Goal: Task Accomplishment & Management: Complete application form

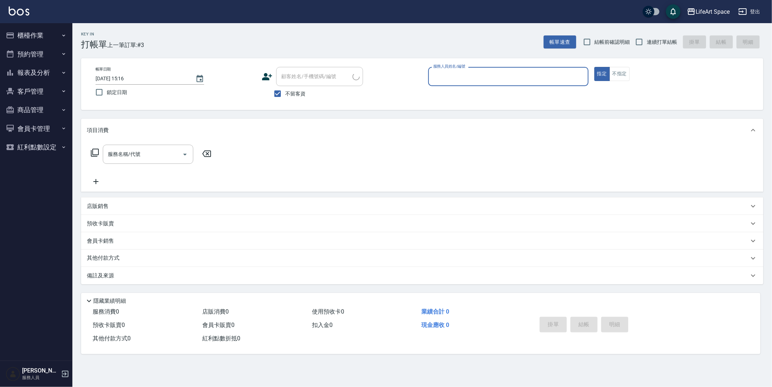
click at [459, 77] on input "服務人員姓名/編號" at bounding box center [508, 76] width 154 height 13
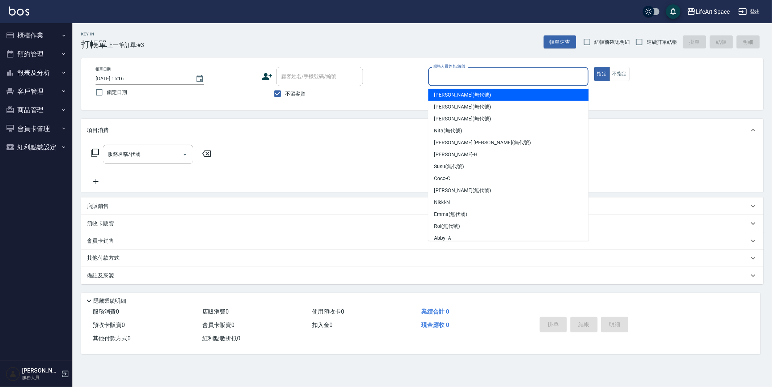
drag, startPoint x: 443, startPoint y: 93, endPoint x: 0, endPoint y: 75, distance: 443.7
click at [443, 93] on span "[PERSON_NAME] (無代號)" at bounding box center [462, 95] width 57 height 8
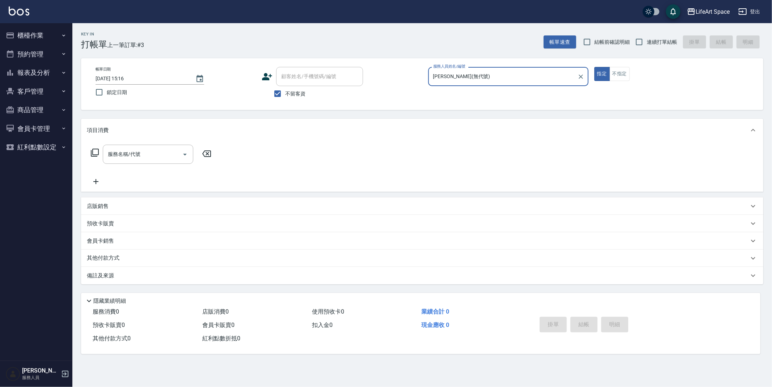
type input "[PERSON_NAME](無代號)"
click at [135, 156] on div "服務名稱/代號 服務名稱/代號" at bounding box center [148, 154] width 90 height 19
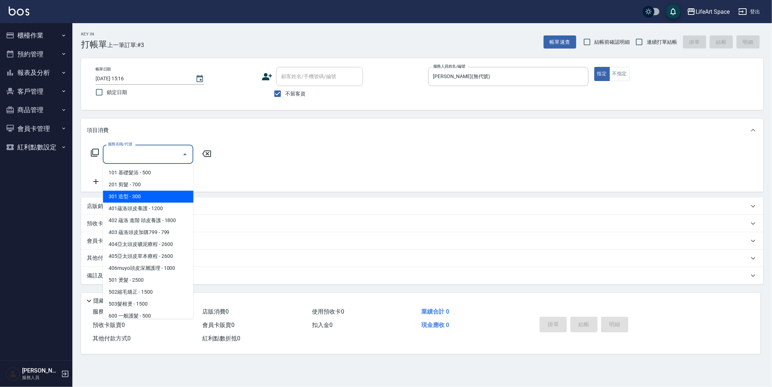
click at [146, 197] on span "301 造型 - 300" at bounding box center [148, 197] width 90 height 12
type input "301 造型(301)"
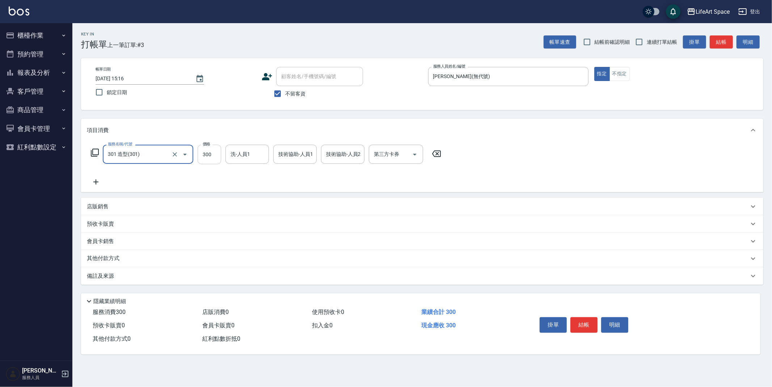
click at [213, 154] on input "300" at bounding box center [210, 155] width 24 height 20
type input "100"
click at [583, 324] on button "結帳" at bounding box center [583, 324] width 27 height 15
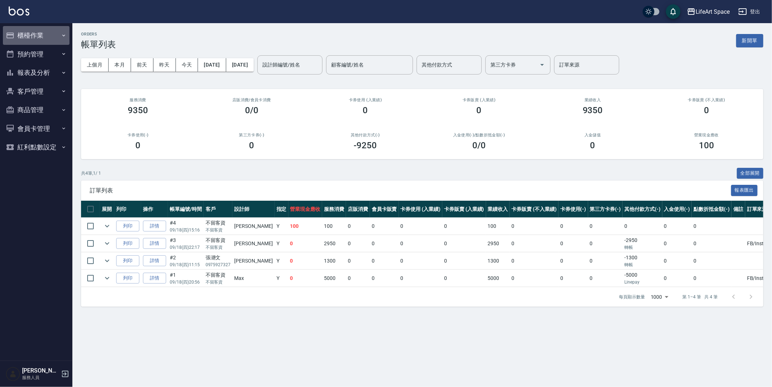
click at [30, 33] on button "櫃檯作業" at bounding box center [36, 35] width 67 height 19
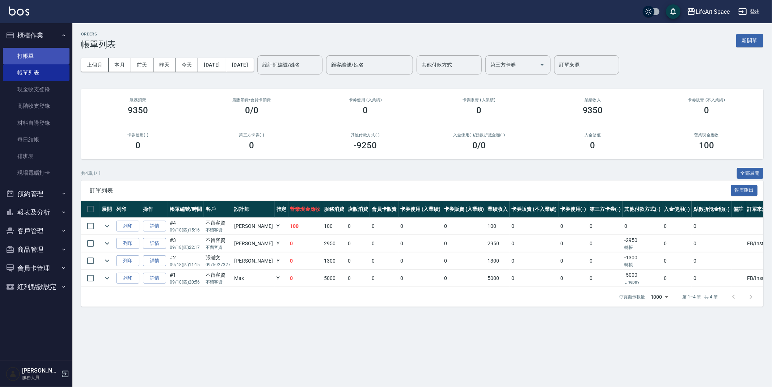
click at [55, 53] on link "打帳單" at bounding box center [36, 56] width 67 height 17
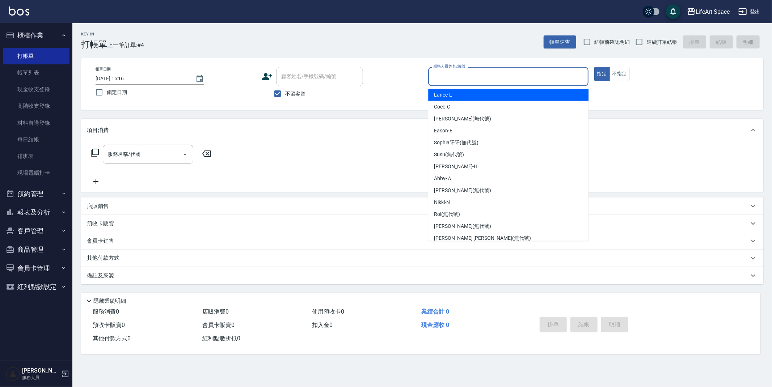
click at [468, 77] on input "服務人員姓名/編號" at bounding box center [508, 76] width 154 height 13
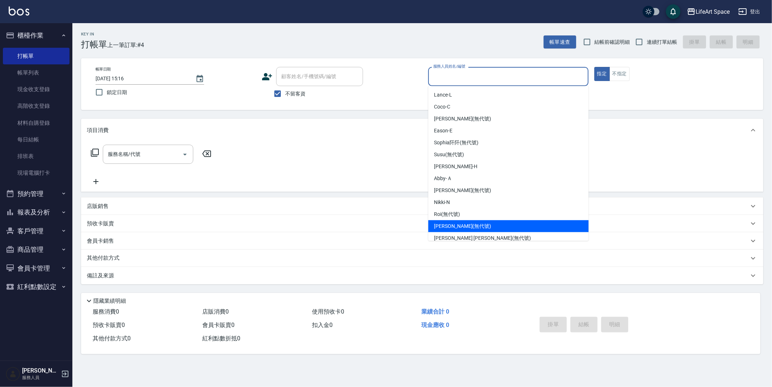
click at [468, 227] on div "[PERSON_NAME] (無代號)" at bounding box center [508, 226] width 160 height 12
type input "[PERSON_NAME](無代號)"
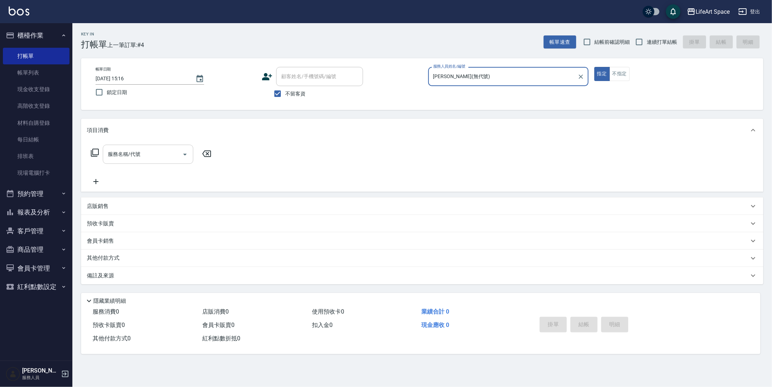
click at [137, 157] on input "服務名稱/代號" at bounding box center [142, 154] width 73 height 13
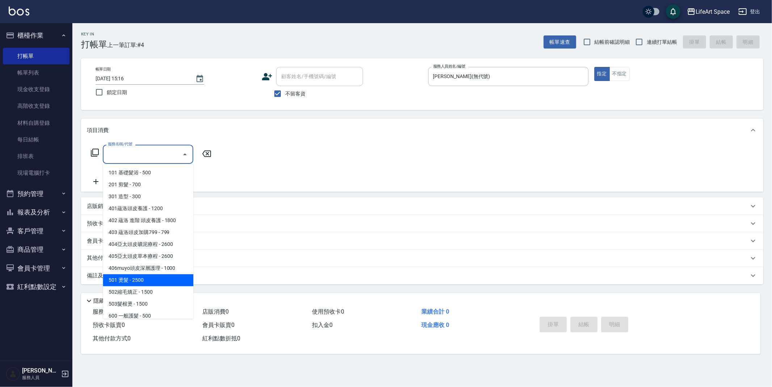
click at [143, 279] on span "501 燙髮 - 2500" at bounding box center [148, 280] width 90 height 12
type input "501 燙髮(501)"
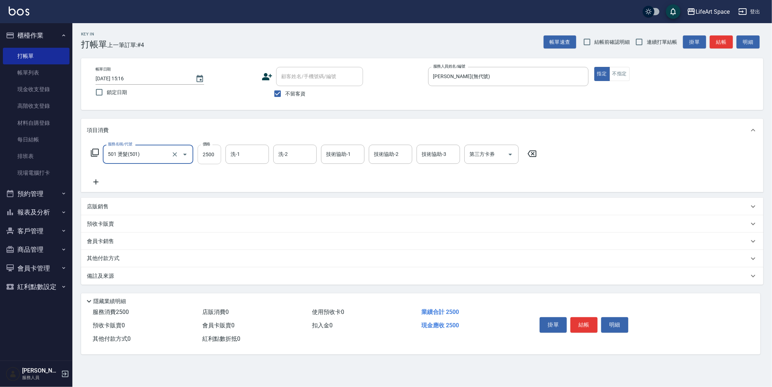
click at [219, 155] on input "2500" at bounding box center [210, 155] width 24 height 20
type input "1500"
click at [245, 155] on input "洗-1" at bounding box center [247, 154] width 37 height 13
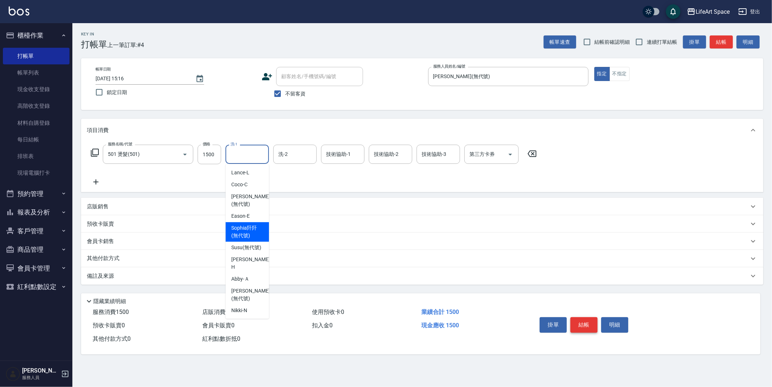
click at [586, 325] on button "結帳" at bounding box center [583, 324] width 27 height 15
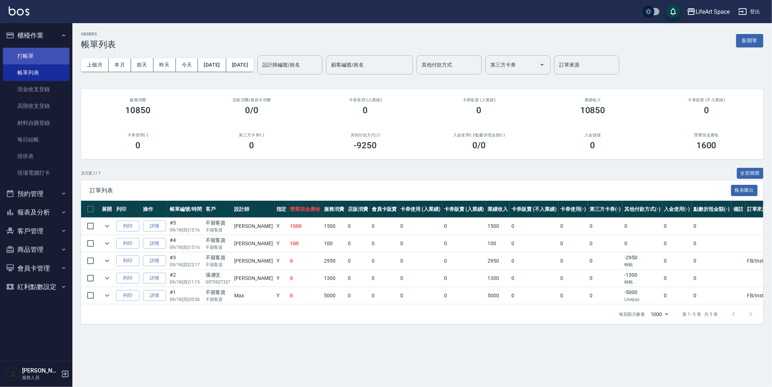
click at [28, 55] on link "打帳單" at bounding box center [36, 56] width 67 height 17
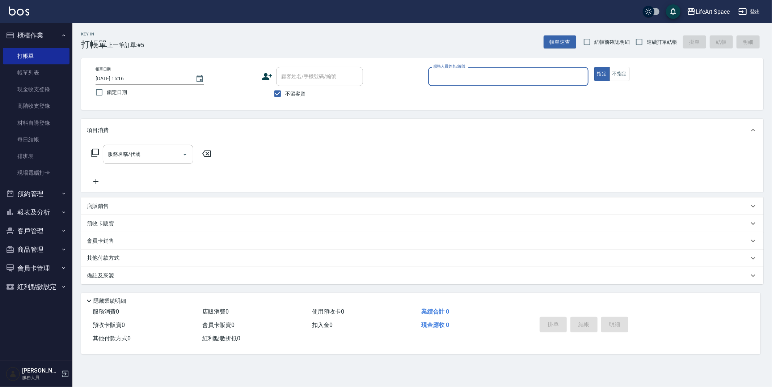
click at [467, 77] on input "服務人員姓名/編號" at bounding box center [508, 76] width 154 height 13
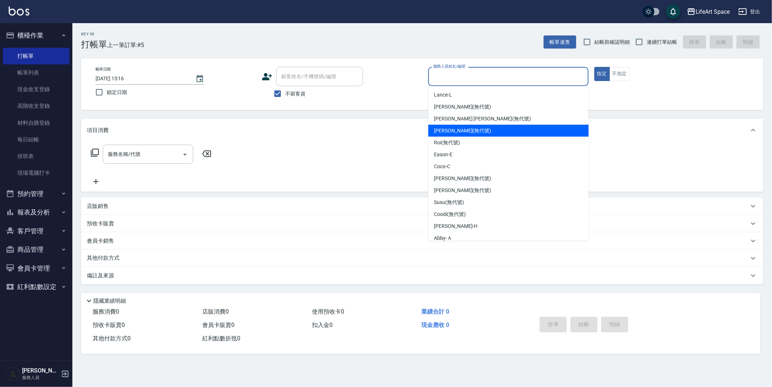
click at [456, 128] on span "[PERSON_NAME] (無代號)" at bounding box center [462, 131] width 57 height 8
type input "[PERSON_NAME](無代號)"
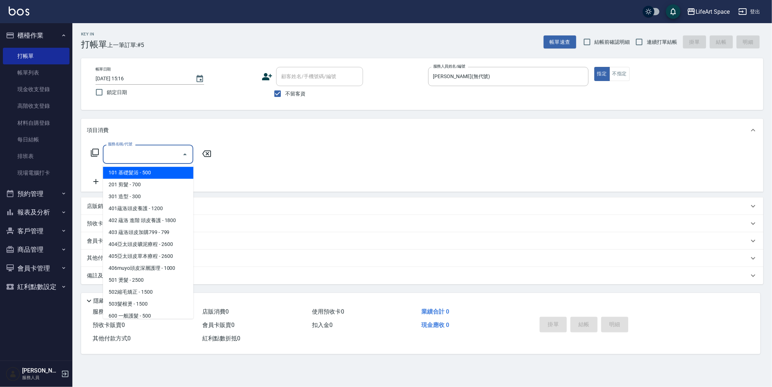
click at [166, 152] on input "服務名稱/代號" at bounding box center [142, 154] width 73 height 13
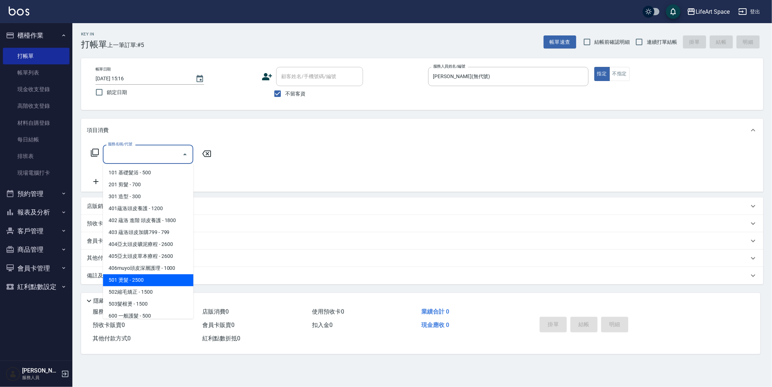
scroll to position [113, 0]
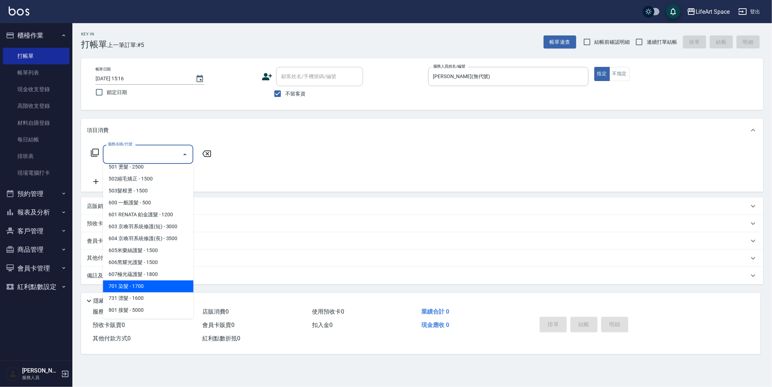
drag, startPoint x: 151, startPoint y: 289, endPoint x: 180, endPoint y: 185, distance: 108.4
click at [151, 289] on span "701 染髮 - 1700" at bounding box center [148, 286] width 90 height 12
type input "701 染髮(701)"
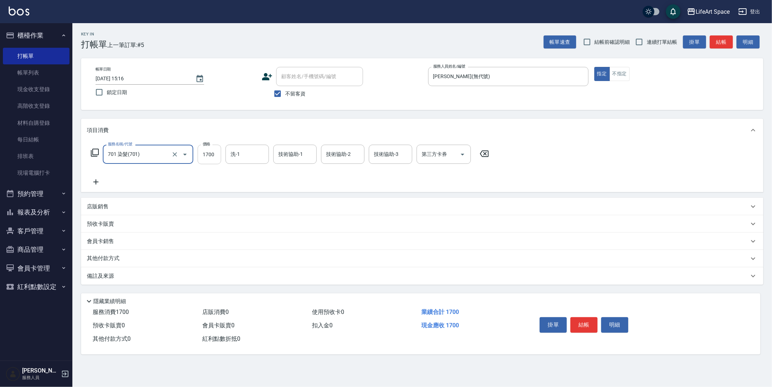
click at [215, 156] on input "1700" at bounding box center [210, 155] width 24 height 20
click at [219, 154] on input "439" at bounding box center [210, 155] width 24 height 20
type input "4399"
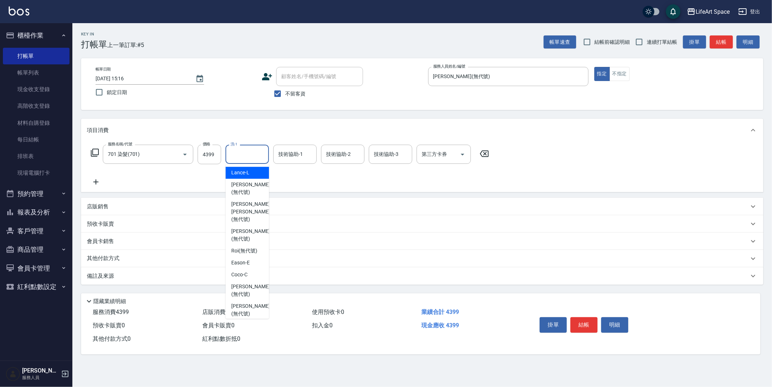
click at [259, 158] on input "洗-1" at bounding box center [247, 154] width 37 height 13
click at [248, 151] on input "洗-1" at bounding box center [247, 154] width 37 height 13
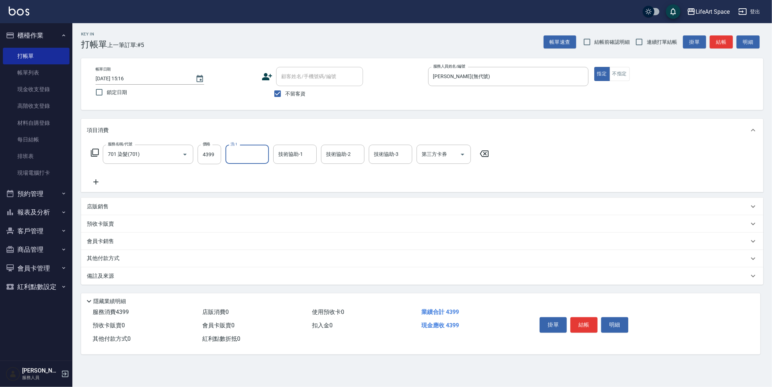
click at [248, 151] on input "洗-1" at bounding box center [247, 154] width 37 height 13
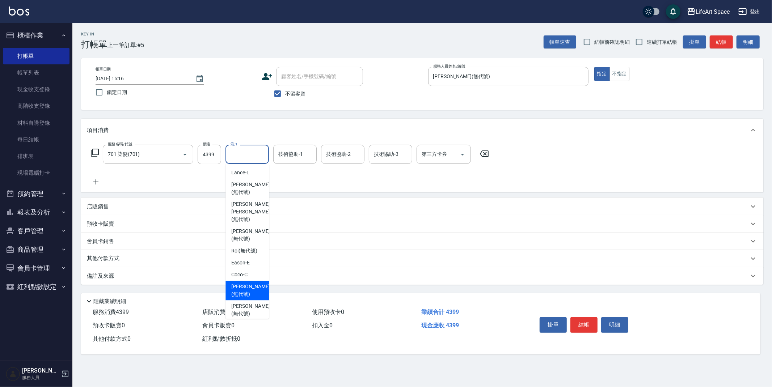
click at [244, 283] on span "[PERSON_NAME] (無代號)" at bounding box center [250, 290] width 38 height 15
type input "[PERSON_NAME](無代號)"
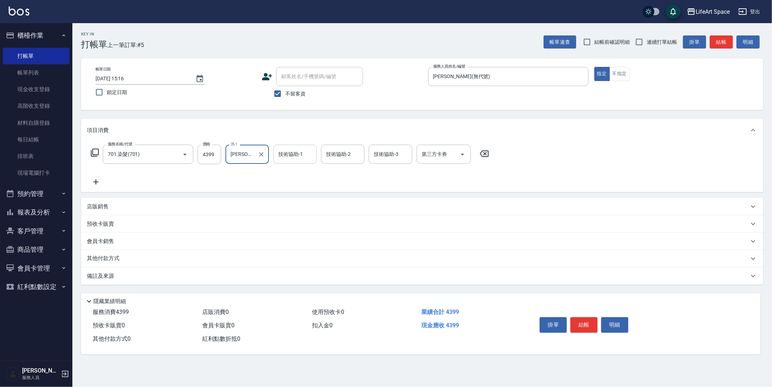
click at [296, 157] on div "技術協助-1 技術協助-1" at bounding box center [294, 154] width 43 height 19
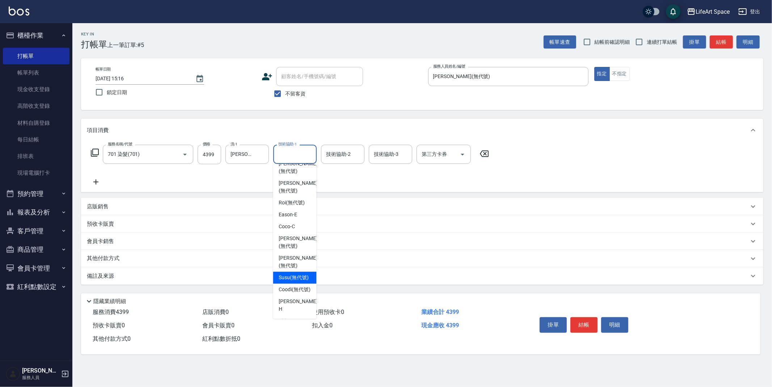
scroll to position [47, 0]
click at [295, 236] on span "[PERSON_NAME] (無代號)" at bounding box center [298, 243] width 38 height 15
type input "[PERSON_NAME](無代號)"
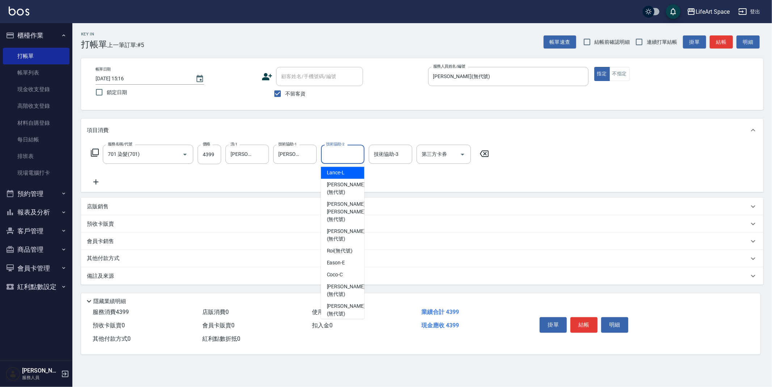
click at [347, 151] on div "技術協助-2 技術協助-2" at bounding box center [342, 154] width 43 height 19
click at [339, 200] on span "[PERSON_NAME] [PERSON_NAME] (無代號)" at bounding box center [346, 211] width 38 height 23
type input "[PERSON_NAME] [PERSON_NAME](無代號)"
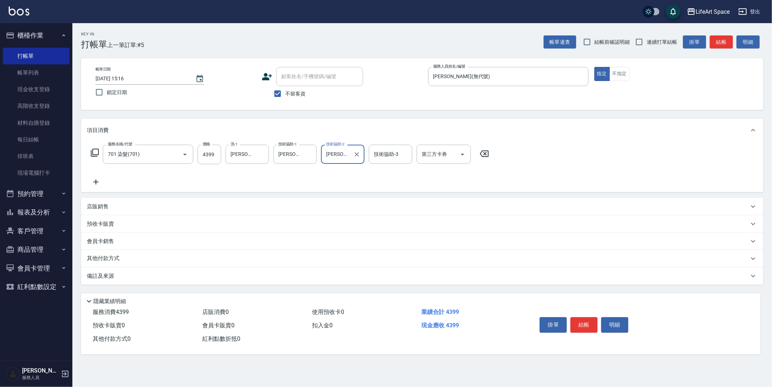
click at [129, 258] on div "其他付款方式" at bounding box center [418, 259] width 662 height 8
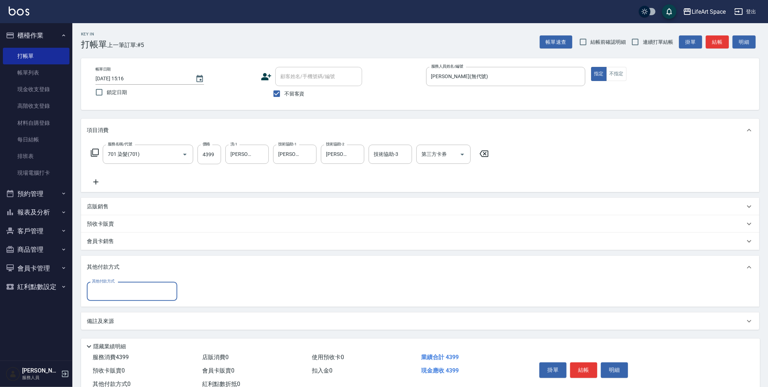
scroll to position [0, 0]
click at [126, 295] on input "其他付款方式" at bounding box center [132, 291] width 84 height 13
click at [115, 320] on span "Linepay" at bounding box center [132, 322] width 90 height 12
type input "Linepay"
type input "4399"
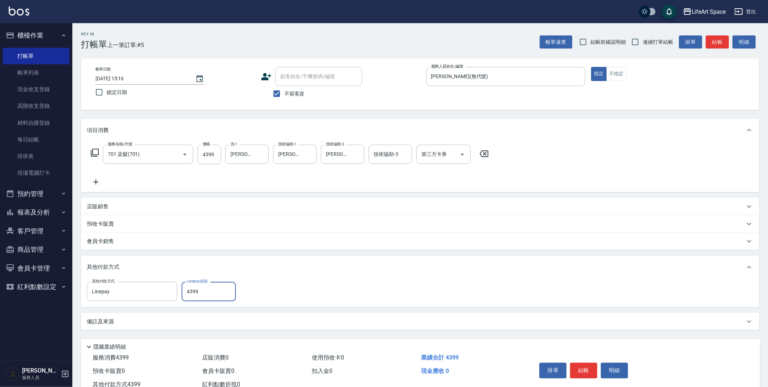
click at [128, 318] on div "備註及來源" at bounding box center [416, 322] width 658 height 8
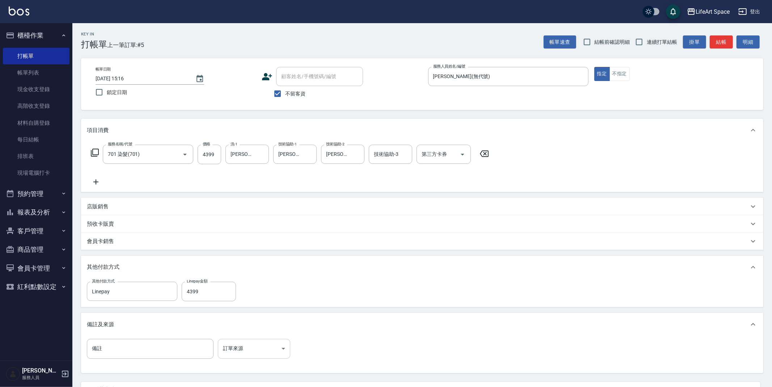
click at [253, 341] on body "LifeArt Space 登出 櫃檯作業 打帳單 帳單列表 現金收支登錄 高階收支登錄 材料自購登錄 每日結帳 排班表 現場電腦打卡 預約管理 預約管理 單…" at bounding box center [386, 226] width 772 height 452
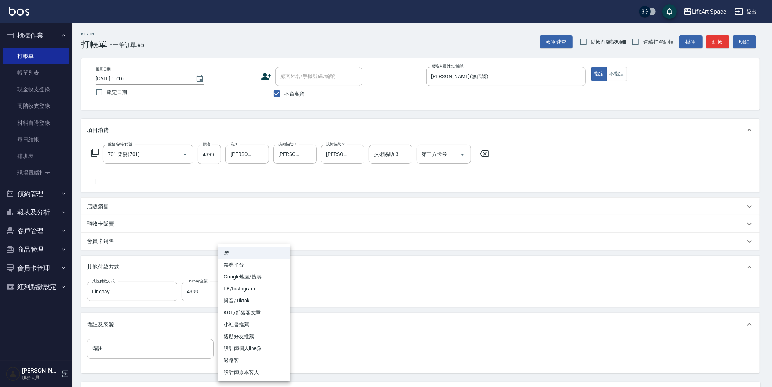
click at [257, 289] on li "FB/Instagram" at bounding box center [254, 289] width 72 height 12
type input "FB/Instagram"
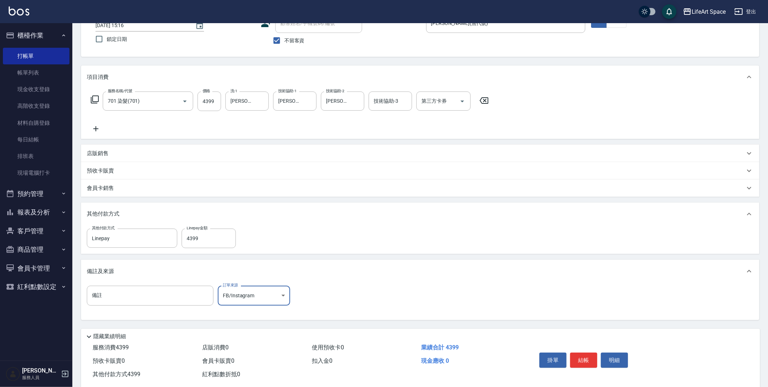
scroll to position [67, 0]
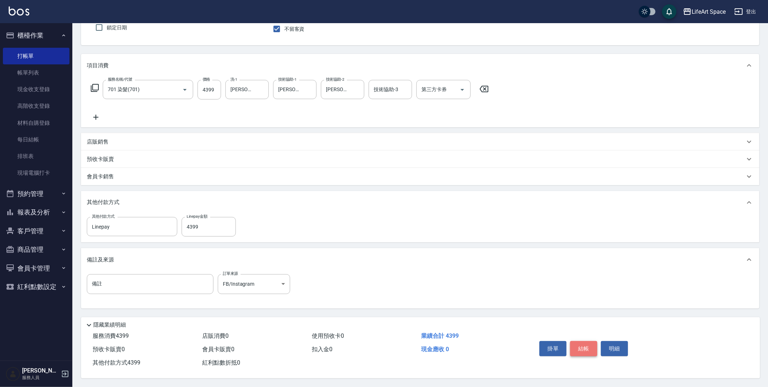
click at [585, 346] on button "結帳" at bounding box center [583, 348] width 27 height 15
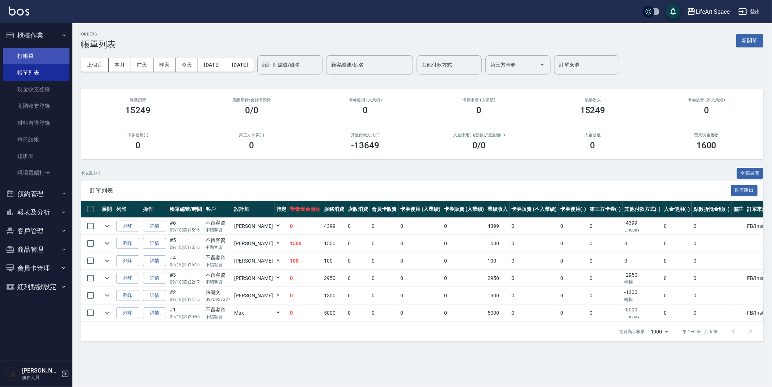
click at [46, 54] on link "打帳單" at bounding box center [36, 56] width 67 height 17
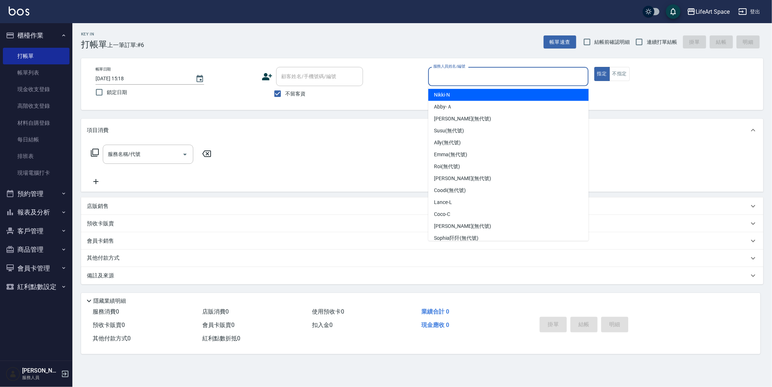
click at [466, 75] on input "服務人員姓名/編號" at bounding box center [508, 76] width 154 height 13
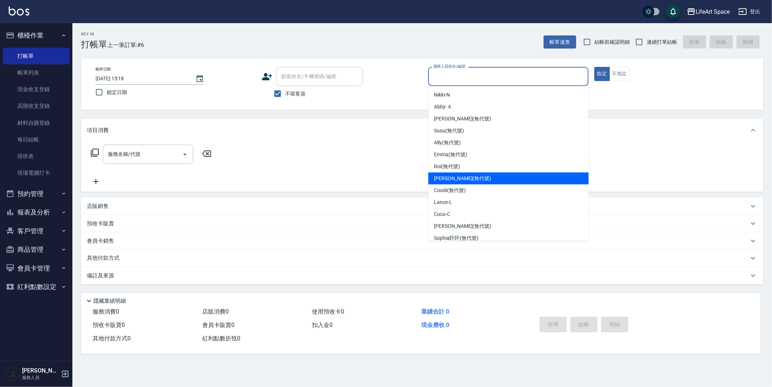
click at [437, 176] on span "[PERSON_NAME] (無代號)" at bounding box center [462, 179] width 57 height 8
type input "[PERSON_NAME](無代號)"
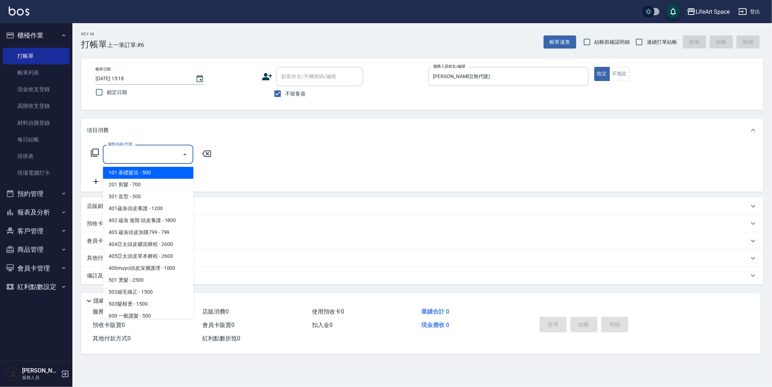
click at [136, 152] on div "服務名稱/代號 服務名稱/代號" at bounding box center [148, 154] width 90 height 19
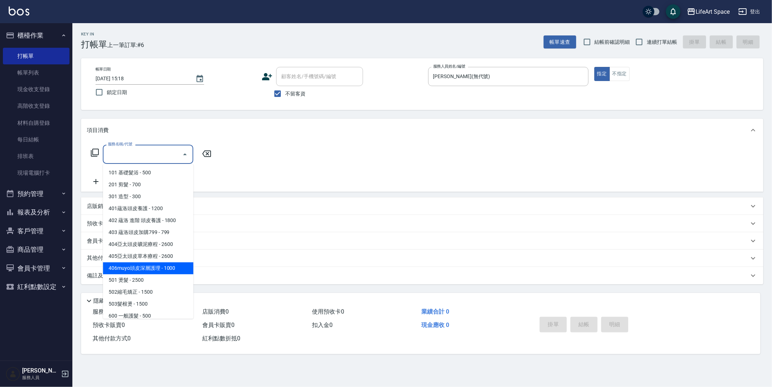
scroll to position [113, 0]
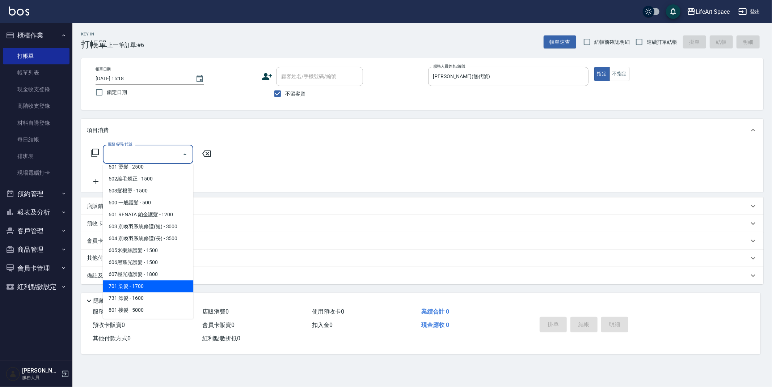
click at [137, 284] on span "701 染髮 - 1700" at bounding box center [148, 286] width 90 height 12
type input "701 染髮(701)"
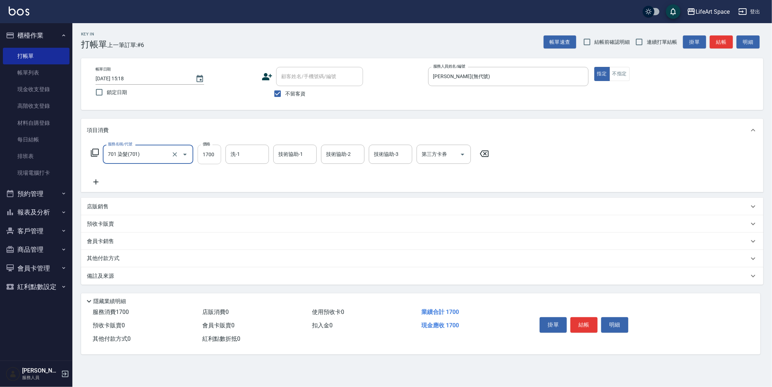
click at [214, 153] on input "1700" at bounding box center [210, 155] width 24 height 20
type input "1850"
click at [307, 153] on input "技術協助-1" at bounding box center [295, 154] width 37 height 13
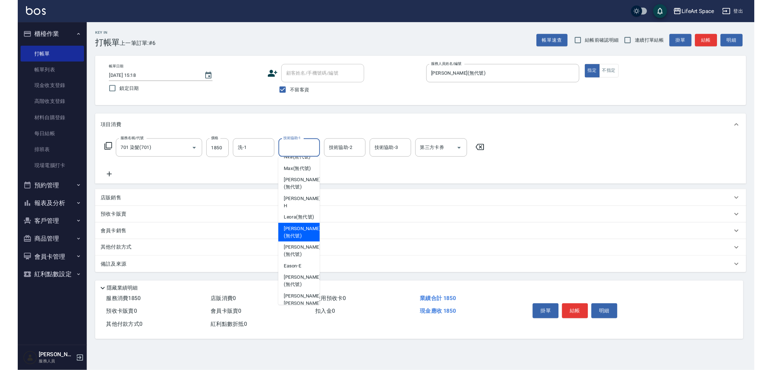
scroll to position [216, 0]
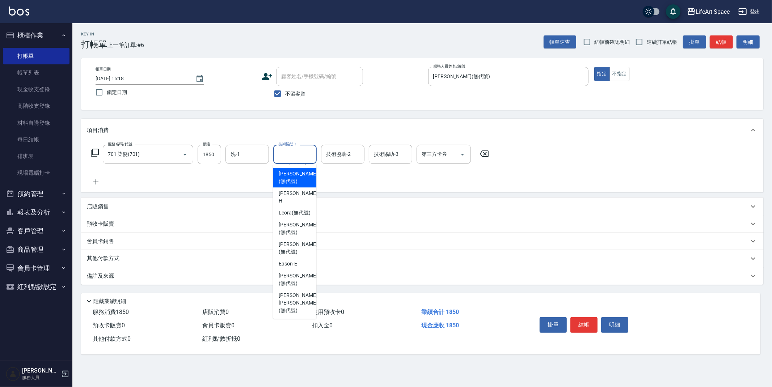
click at [296, 185] on span "[PERSON_NAME] (無代號)" at bounding box center [298, 177] width 38 height 15
type input "[PERSON_NAME](無代號)"
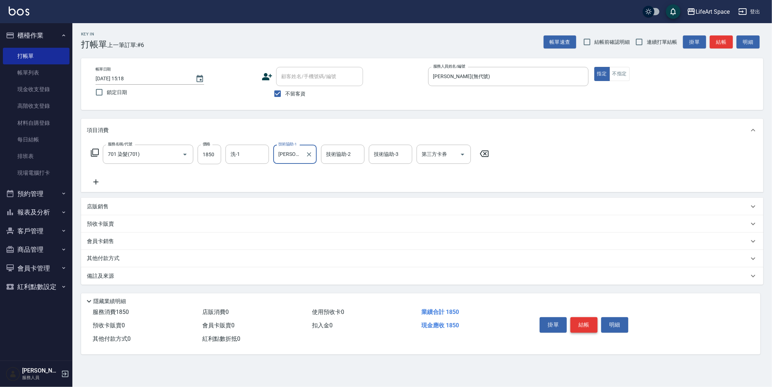
click at [588, 326] on button "結帳" at bounding box center [583, 324] width 27 height 15
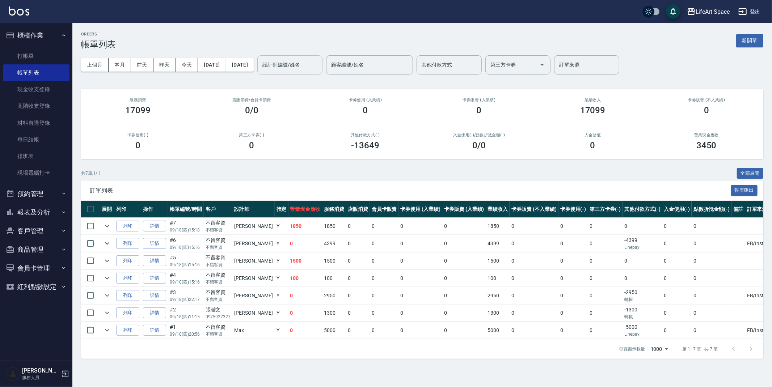
click at [296, 67] on input "設計師編號/姓名" at bounding box center [290, 65] width 59 height 13
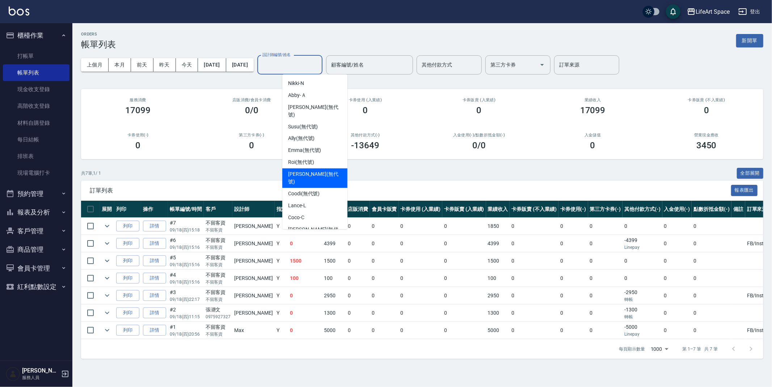
click at [303, 171] on span "[PERSON_NAME] (無代號)" at bounding box center [315, 178] width 54 height 15
type input "[PERSON_NAME](無代號)"
